Goal: Obtain resource: Download file/media

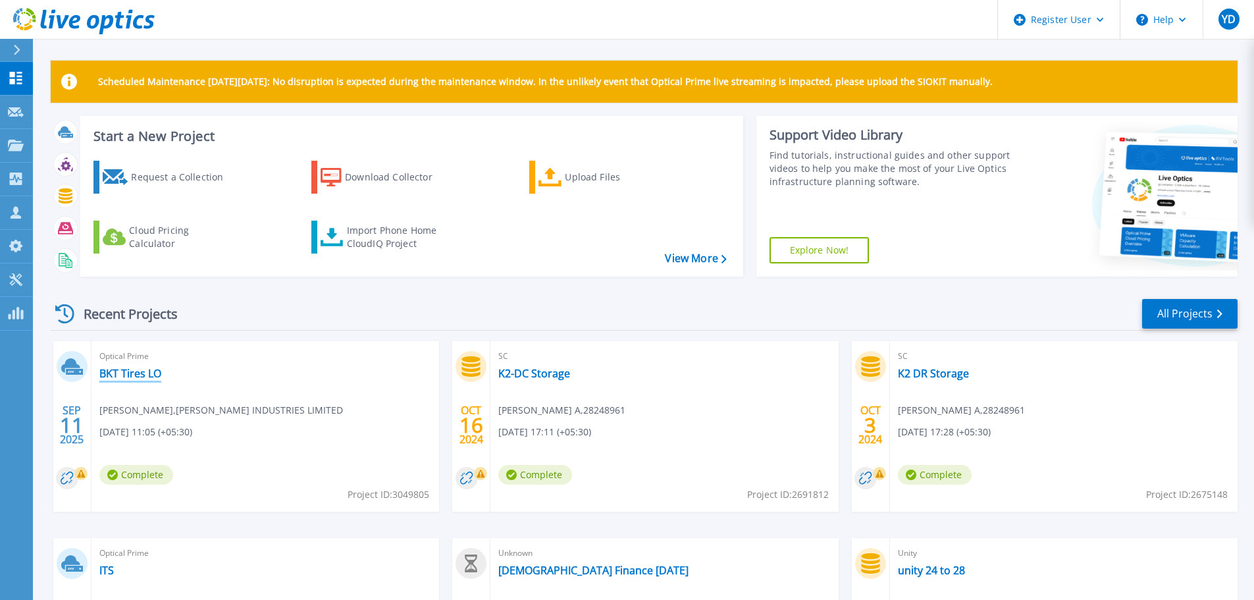
click at [127, 368] on link "BKT Tires LO" at bounding box center [130, 373] width 62 height 13
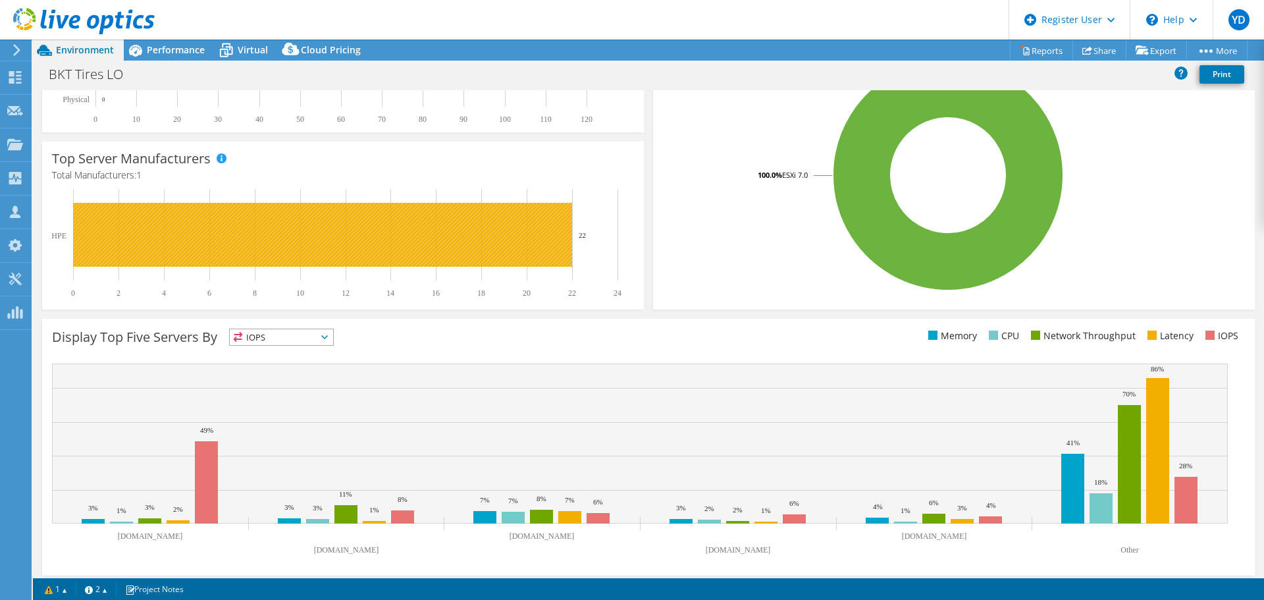
scroll to position [279, 0]
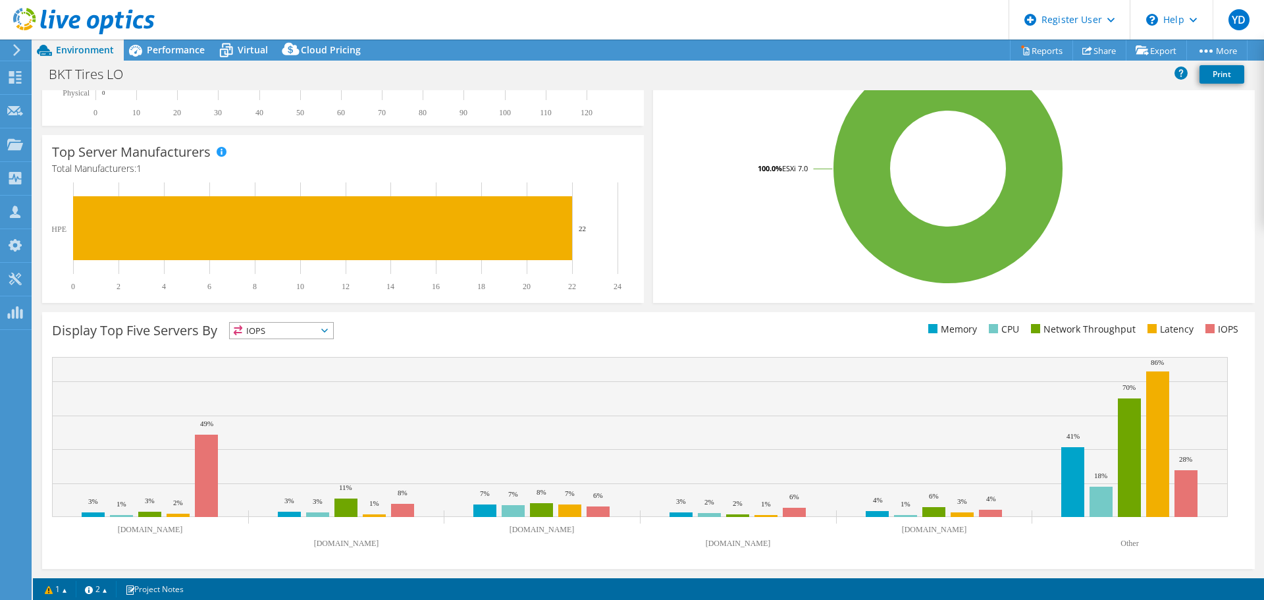
click at [310, 326] on span "IOPS" at bounding box center [281, 331] width 103 height 16
click at [404, 335] on div "Display Top Five Servers By IOPS IOPS" at bounding box center [350, 333] width 597 height 22
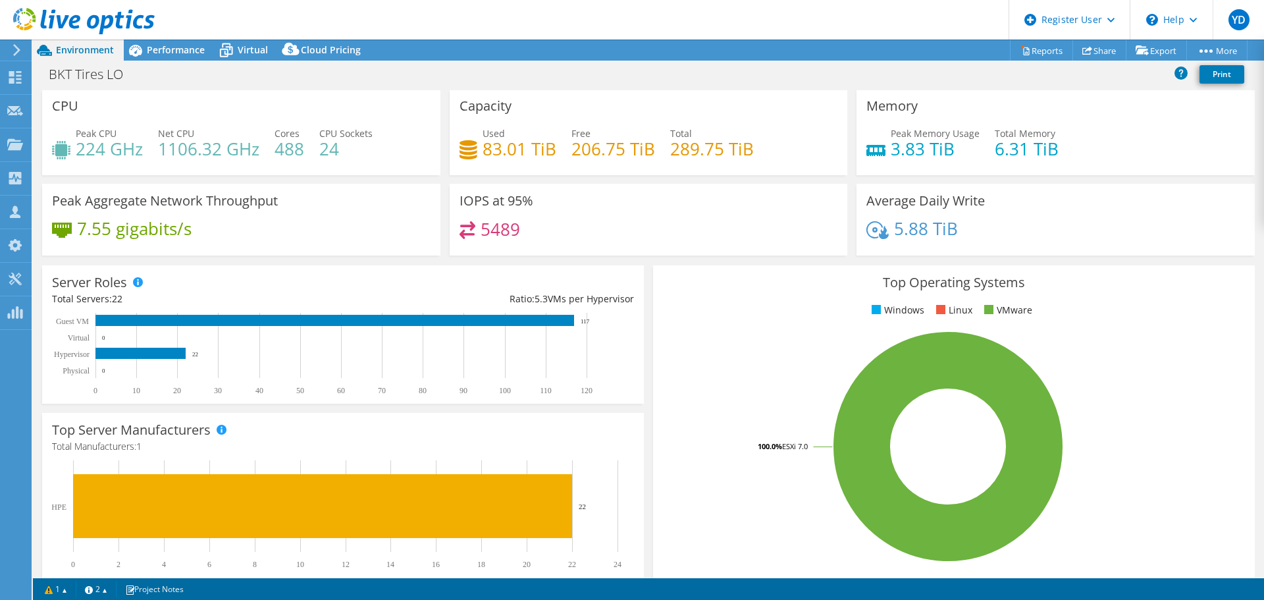
scroll to position [0, 0]
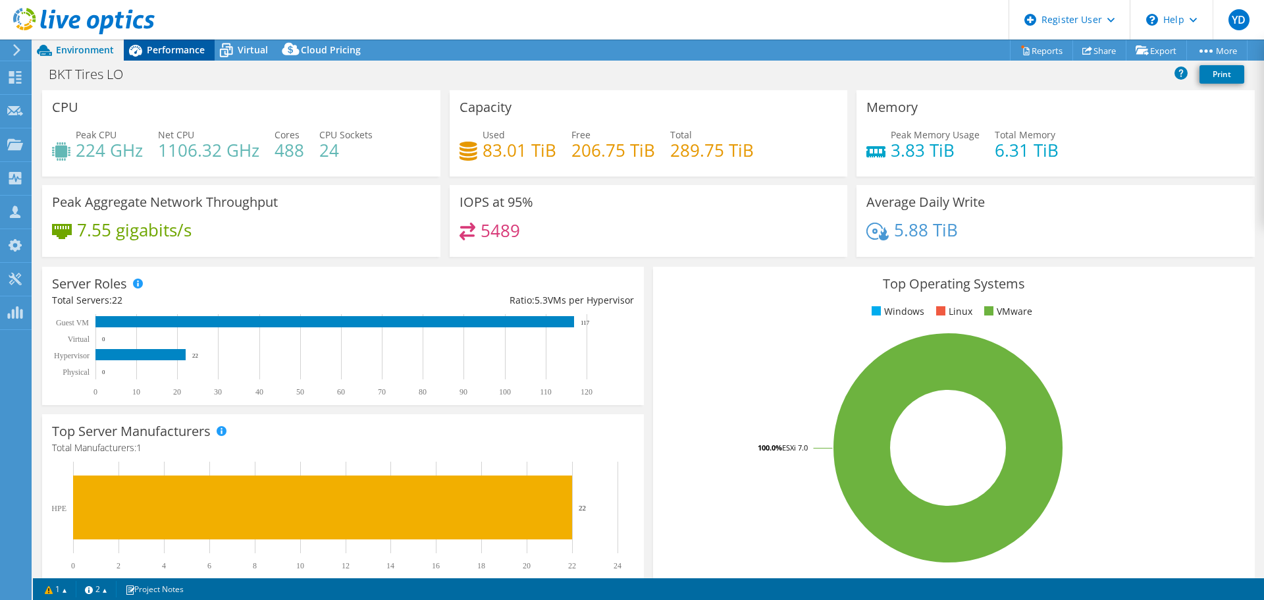
click at [180, 53] on span "Performance" at bounding box center [176, 49] width 58 height 13
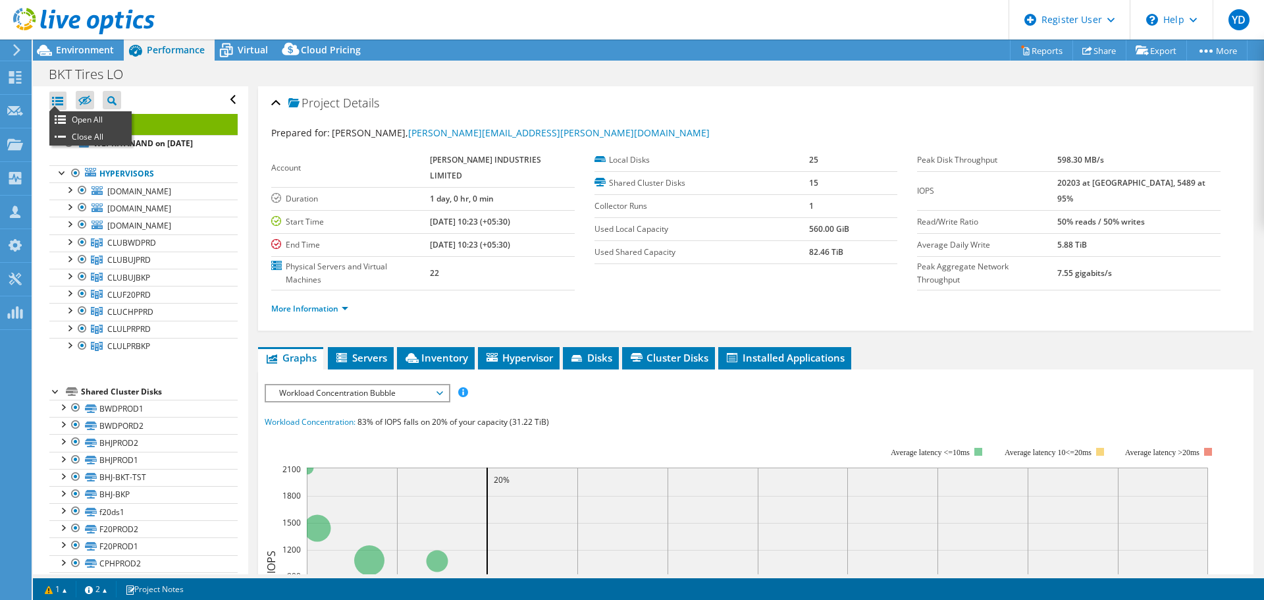
click at [58, 97] on div at bounding box center [57, 101] width 17 height 18
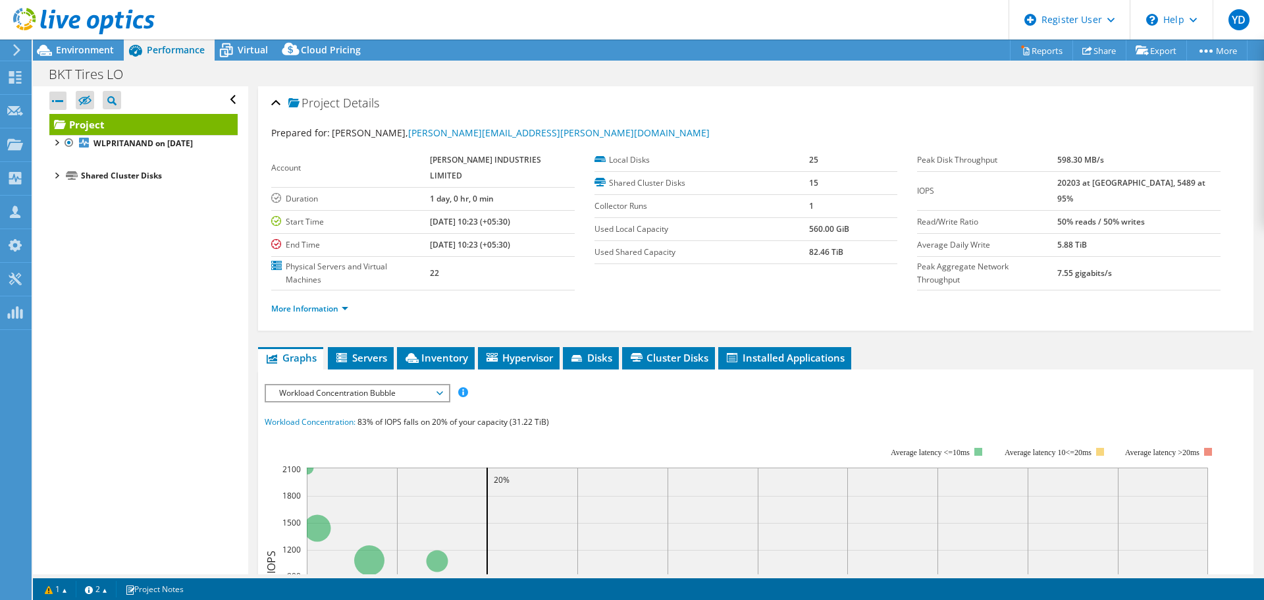
click at [58, 97] on div at bounding box center [57, 101] width 17 height 18
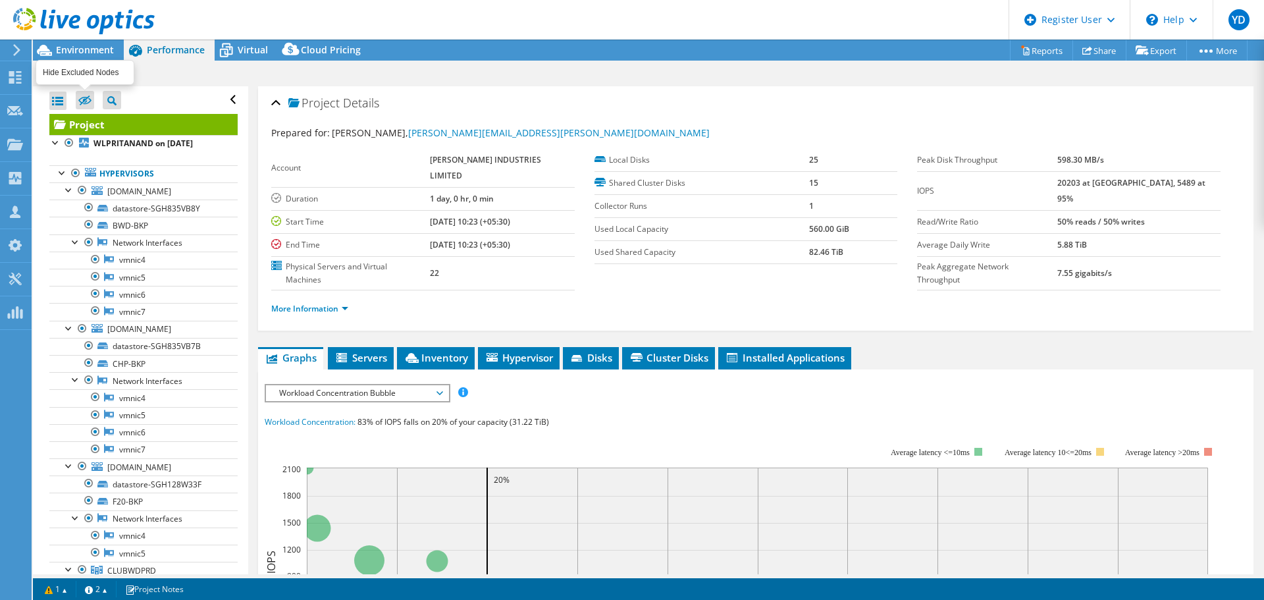
click at [90, 95] on icon at bounding box center [84, 100] width 13 height 10
click at [0, 0] on input "checkbox" at bounding box center [0, 0] width 0 height 0
click at [90, 95] on icon at bounding box center [84, 100] width 13 height 10
click at [0, 0] on input "checkbox" at bounding box center [0, 0] width 0 height 0
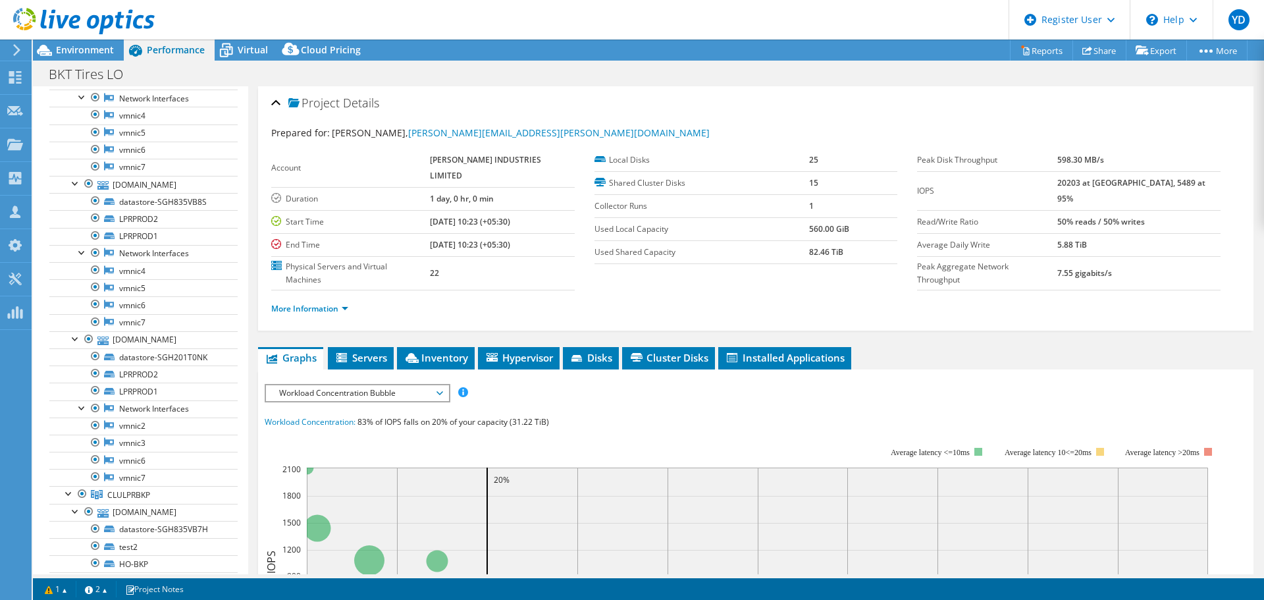
scroll to position [3161, 0]
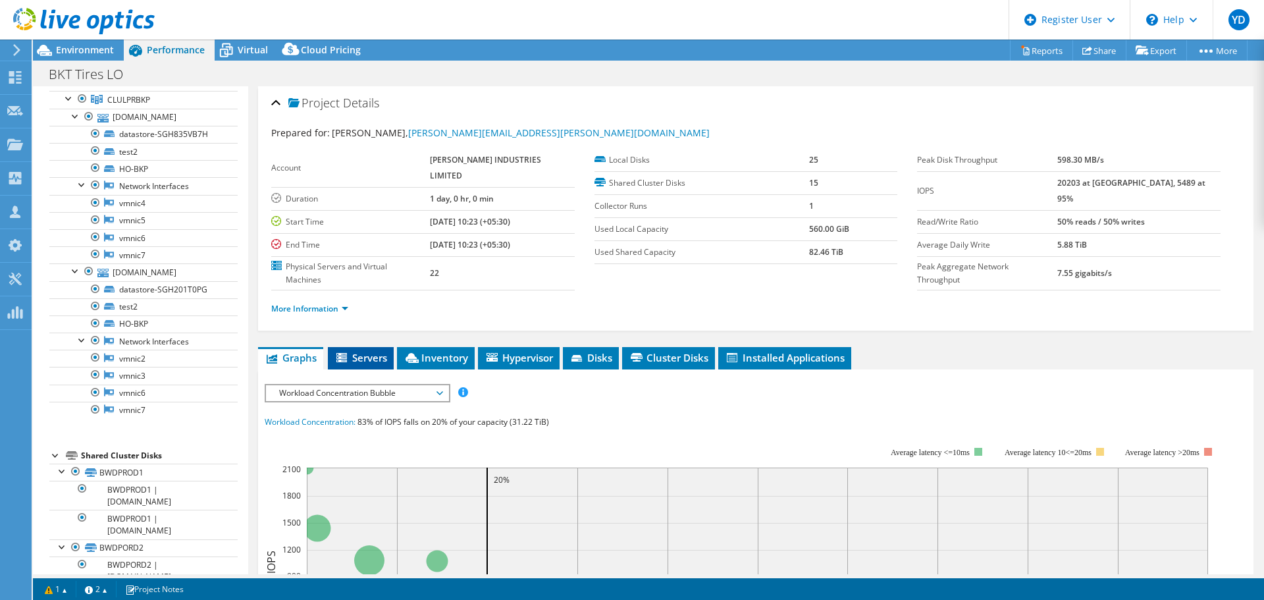
click at [367, 351] on span "Servers" at bounding box center [361, 357] width 53 height 13
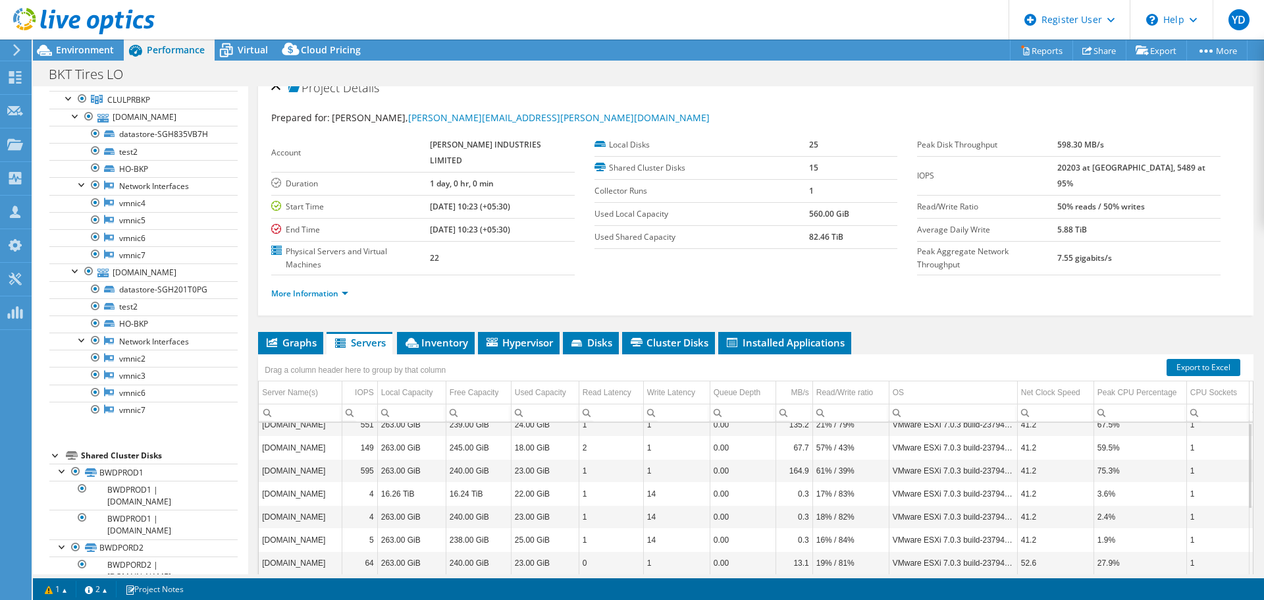
scroll to position [0, 0]
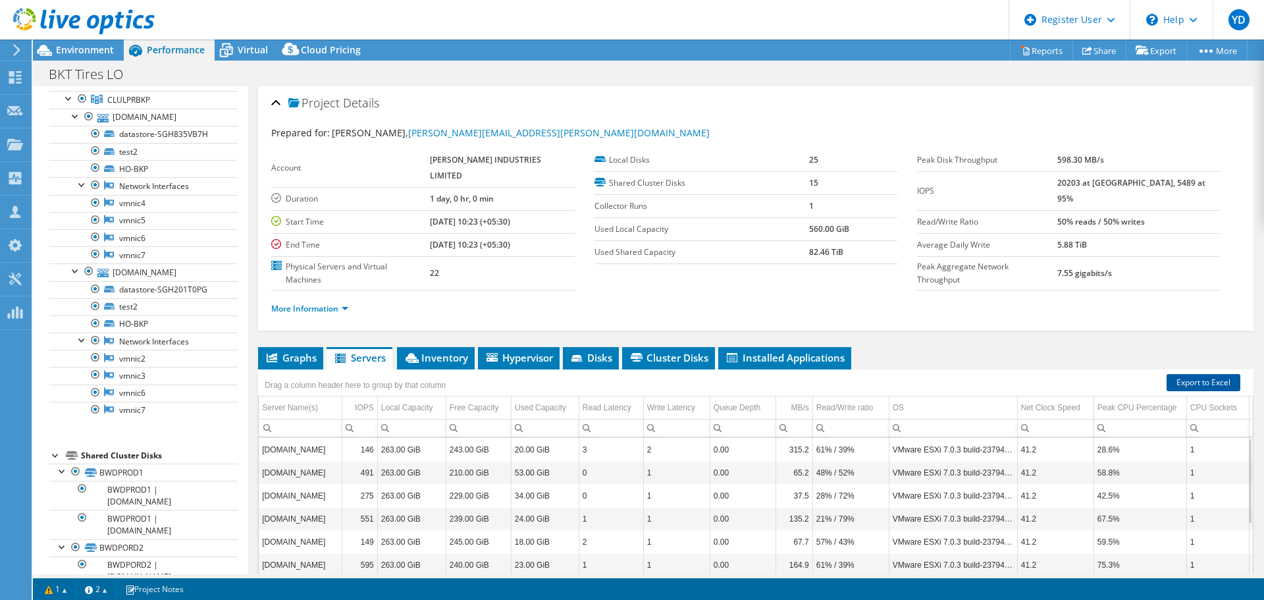
click at [1191, 374] on link "Export to Excel" at bounding box center [1204, 382] width 74 height 17
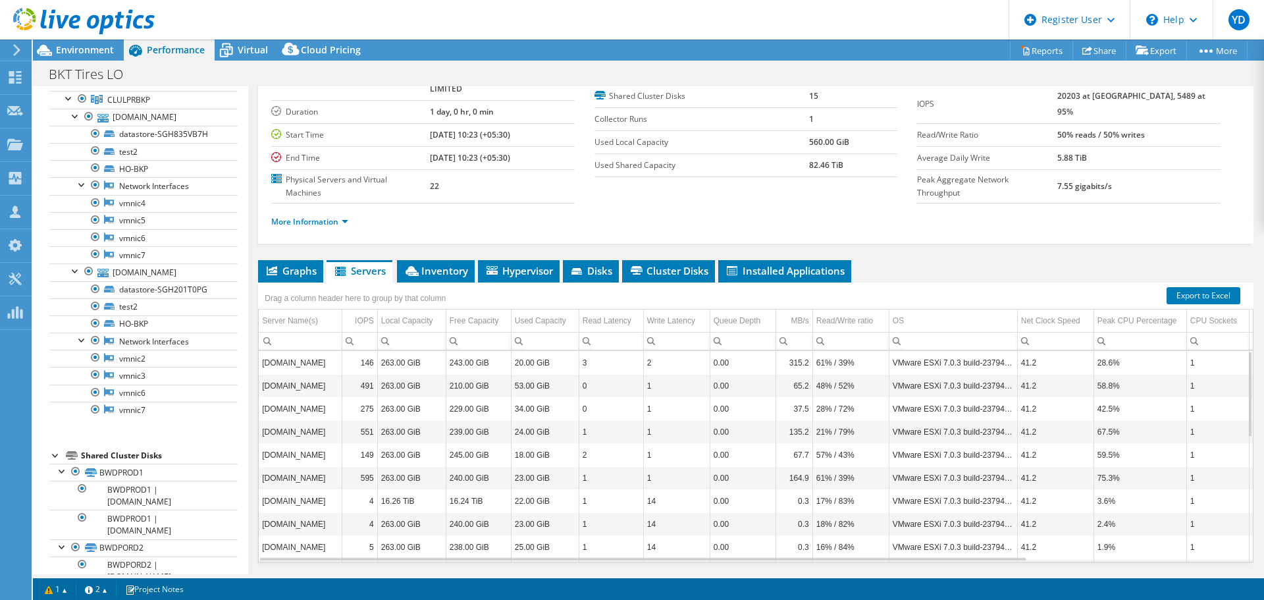
scroll to position [99, 0]
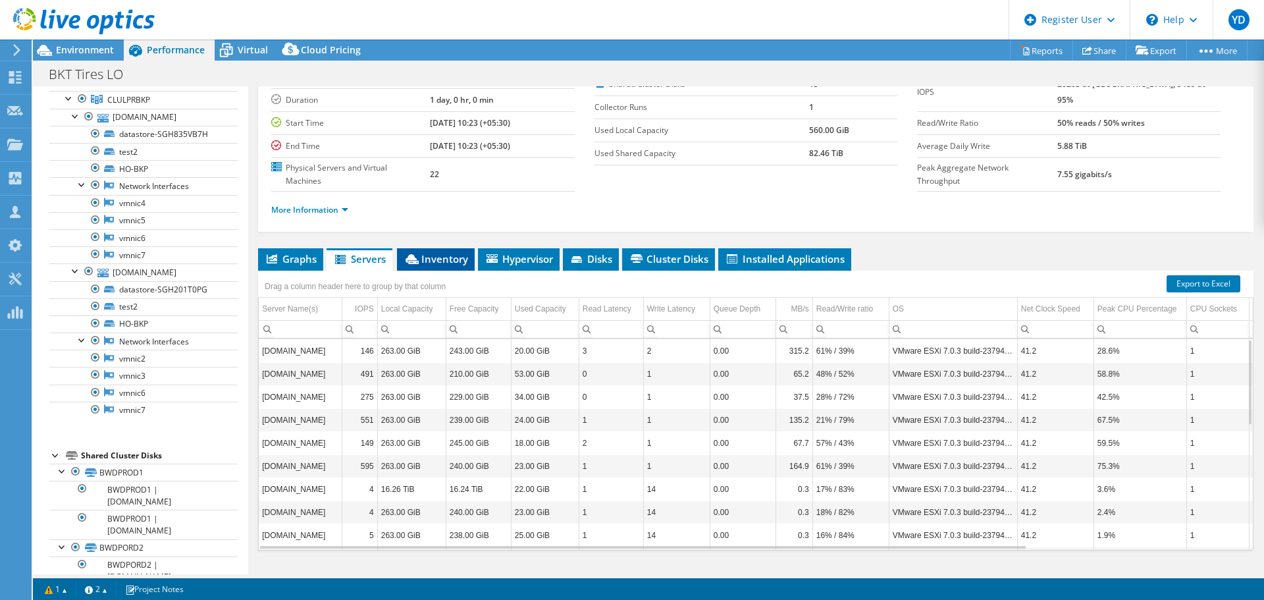
click at [451, 248] on li "Inventory" at bounding box center [436, 259] width 78 height 22
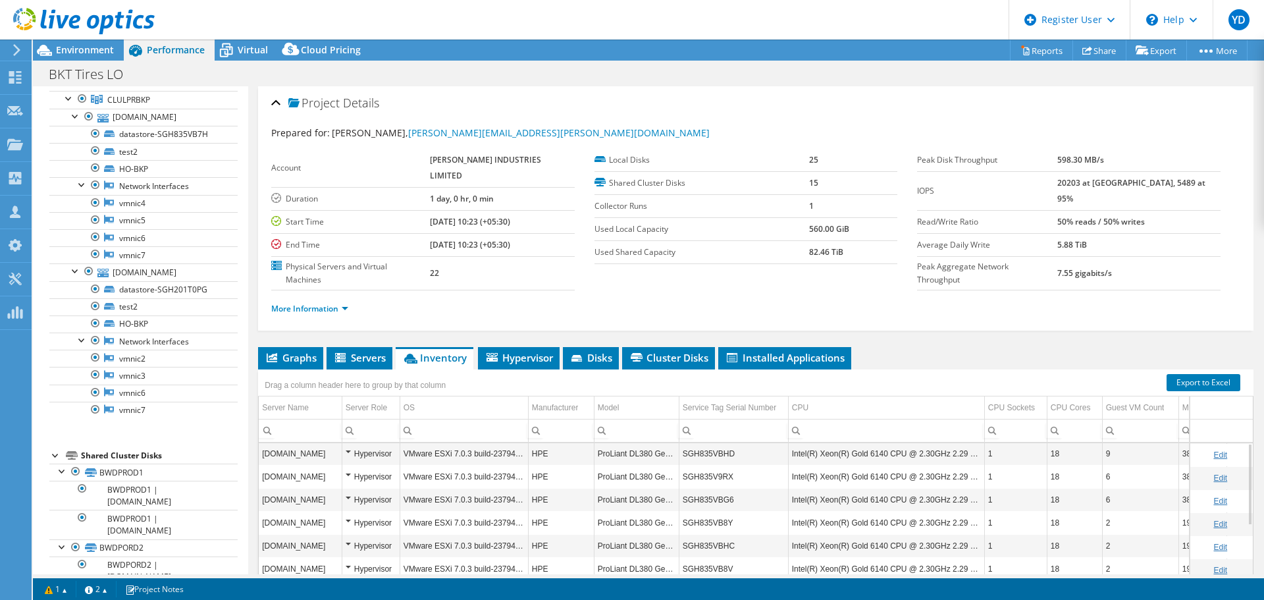
scroll to position [0, 0]
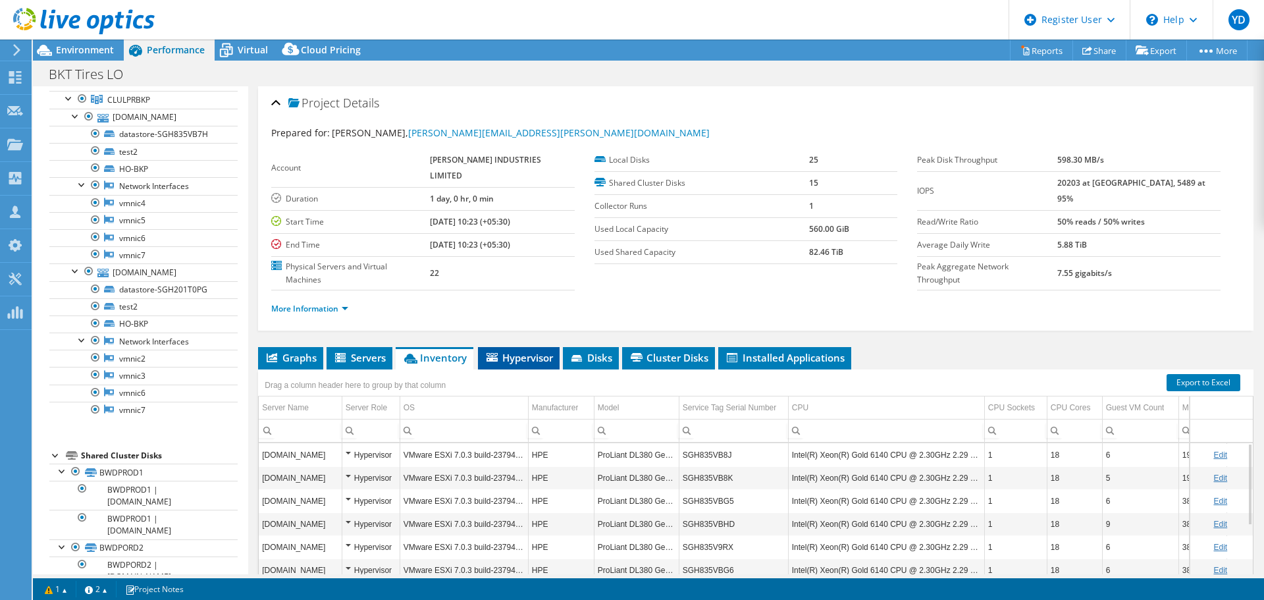
click at [510, 351] on span "Hypervisor" at bounding box center [519, 357] width 68 height 13
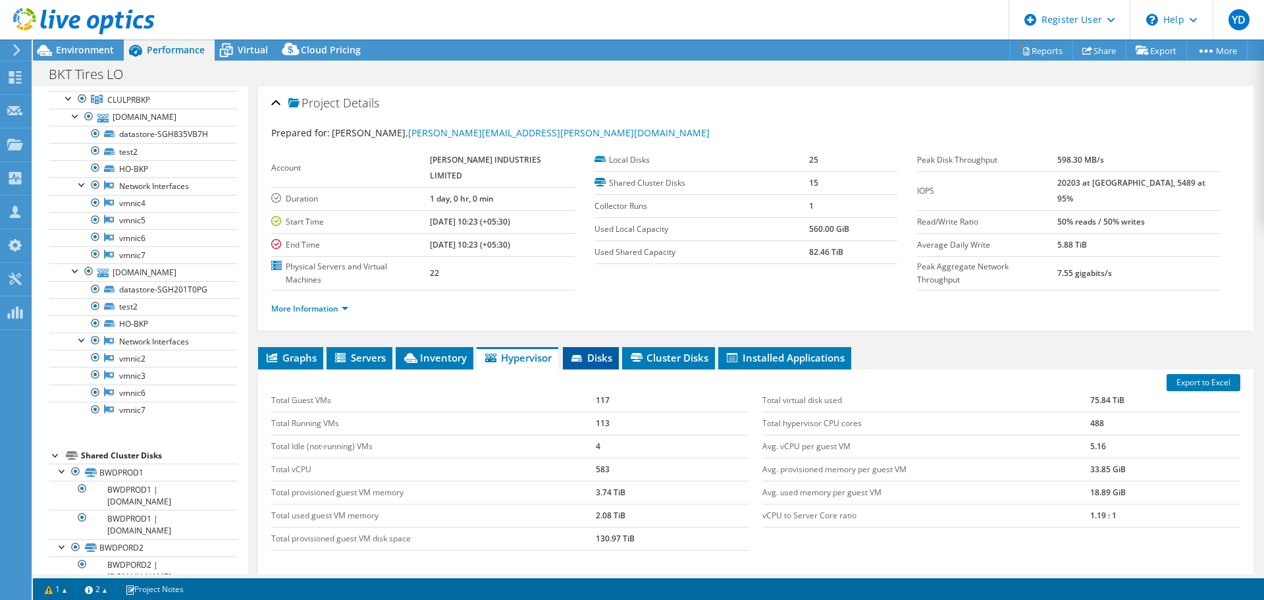
click at [619, 347] on li "Disks" at bounding box center [591, 358] width 56 height 22
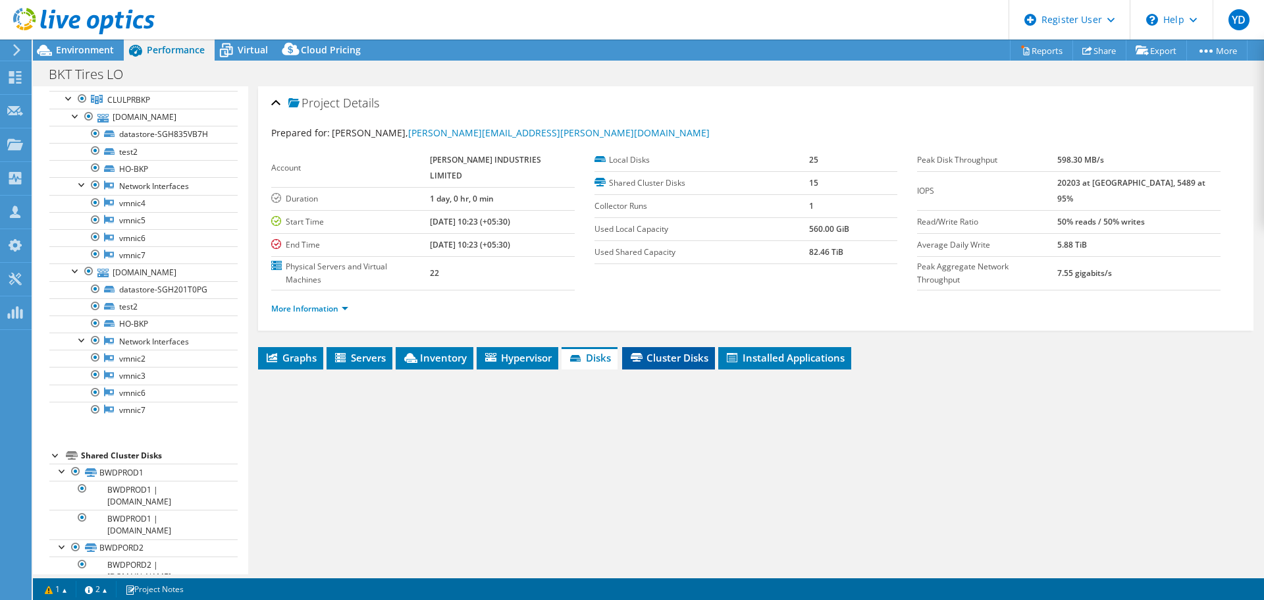
click at [664, 351] on span "Cluster Disks" at bounding box center [669, 357] width 80 height 13
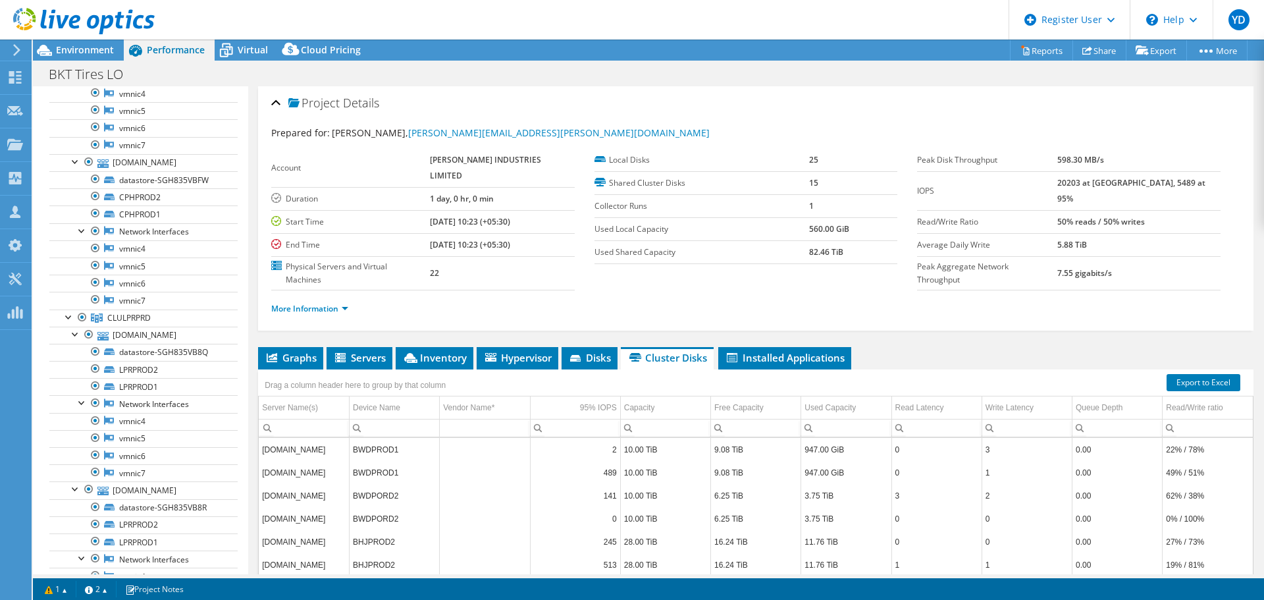
scroll to position [2239, 0]
